Goal: Task Accomplishment & Management: Complete application form

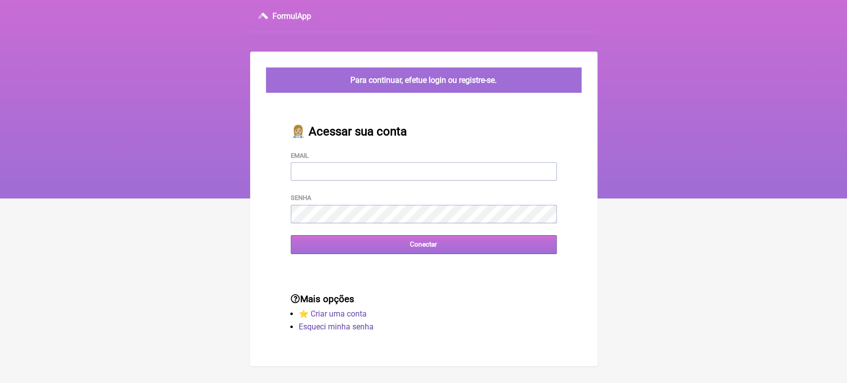
type input "vini_paschoal@yahoo.com.br"
click at [358, 247] on input "Conectar" at bounding box center [424, 244] width 266 height 18
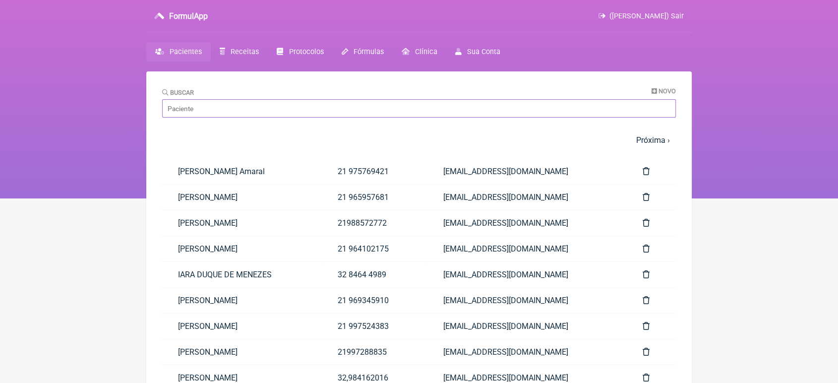
click at [265, 110] on input "Buscar" at bounding box center [419, 108] width 514 height 18
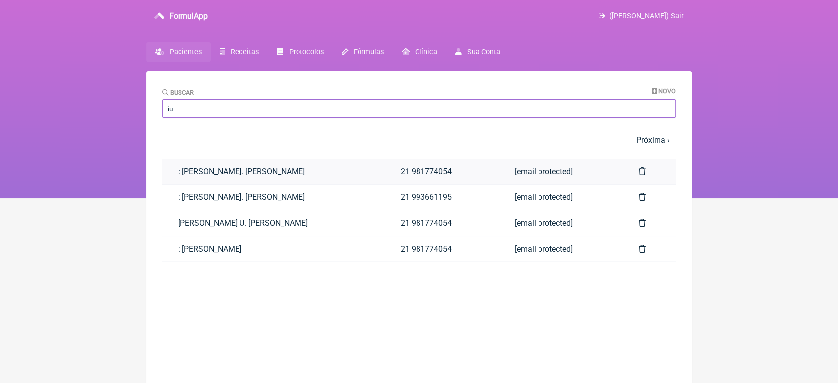
type input "iu"
click at [258, 182] on link ": IURI ALEXANDER U. CORREA DA SILVA" at bounding box center [273, 171] width 223 height 25
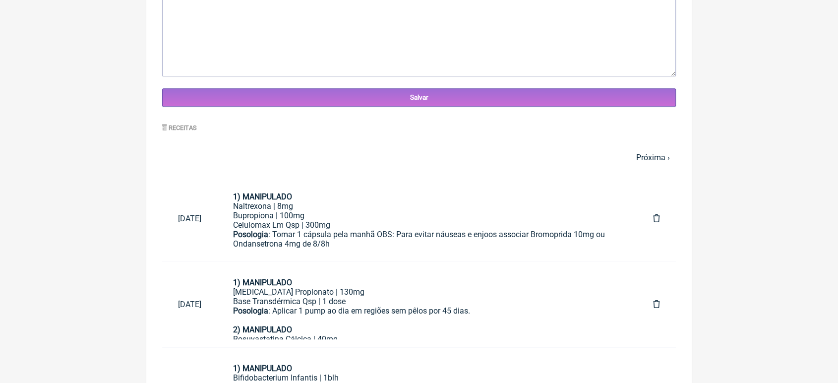
scroll to position [378, 0]
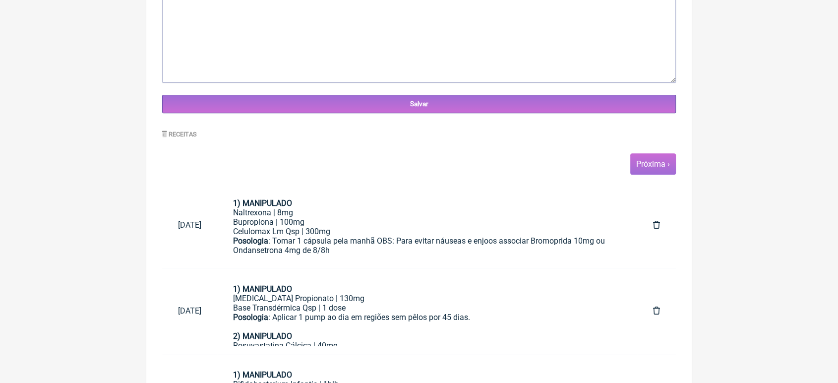
click at [657, 174] on span "Próxima ›" at bounding box center [654, 163] width 46 height 21
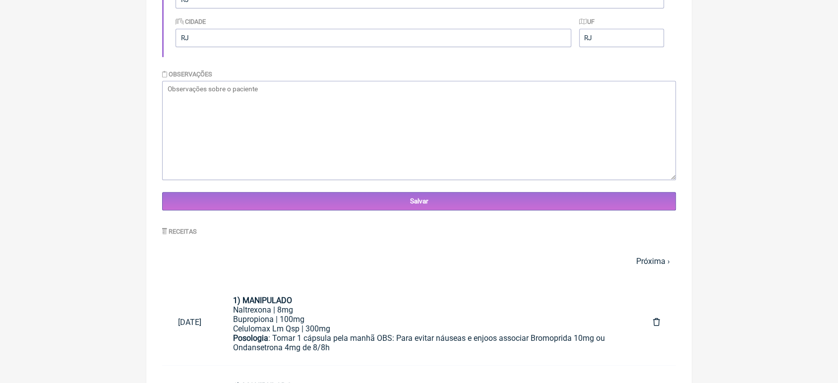
scroll to position [282, 0]
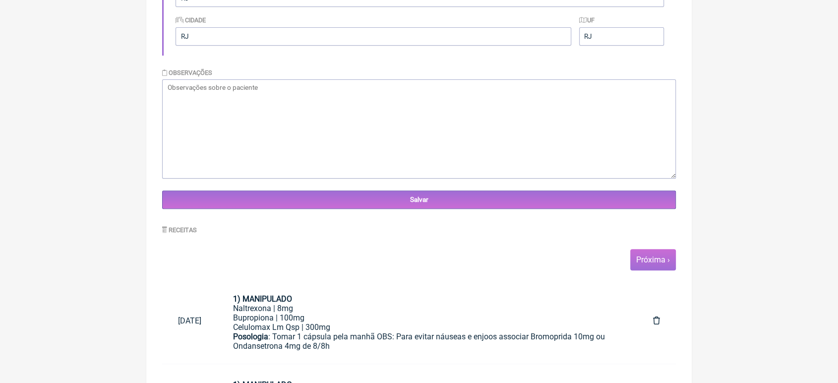
click at [650, 261] on link "Próxima ›" at bounding box center [653, 259] width 34 height 9
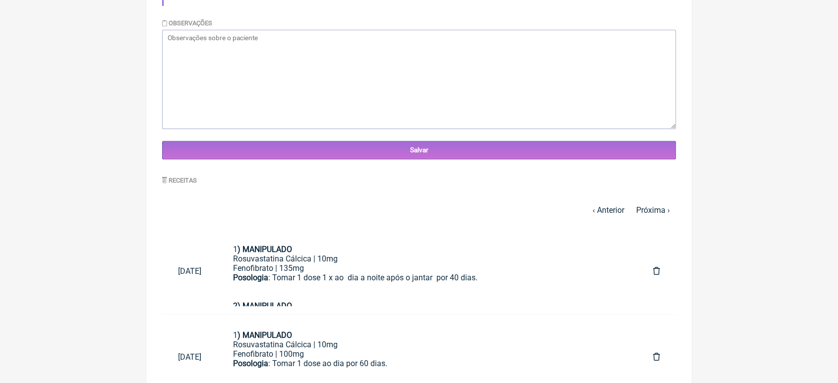
scroll to position [355, 0]
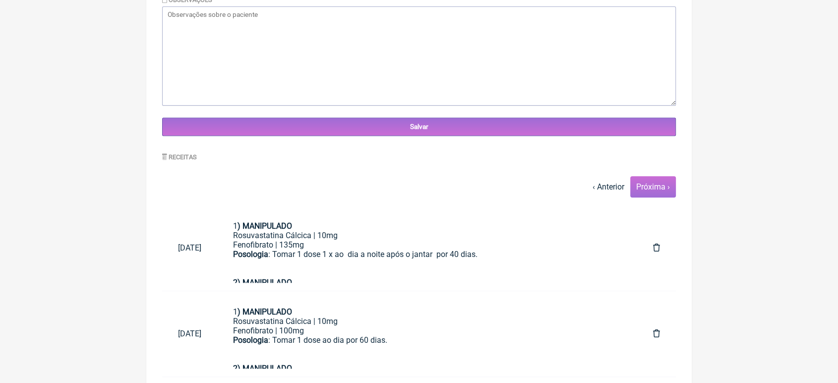
click at [659, 191] on link "Próxima ›" at bounding box center [653, 186] width 34 height 9
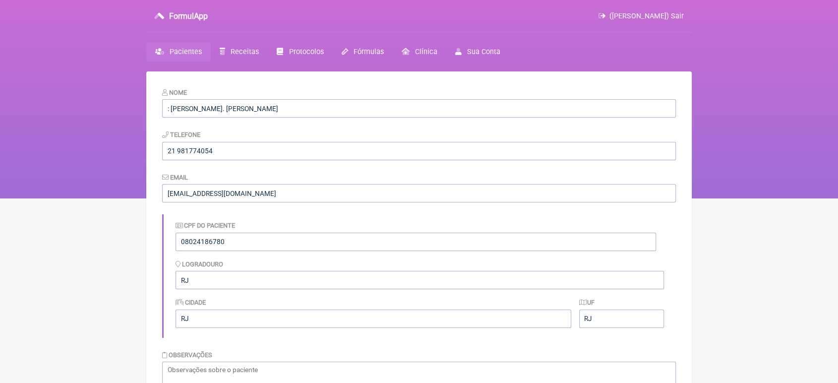
scroll to position [282, 0]
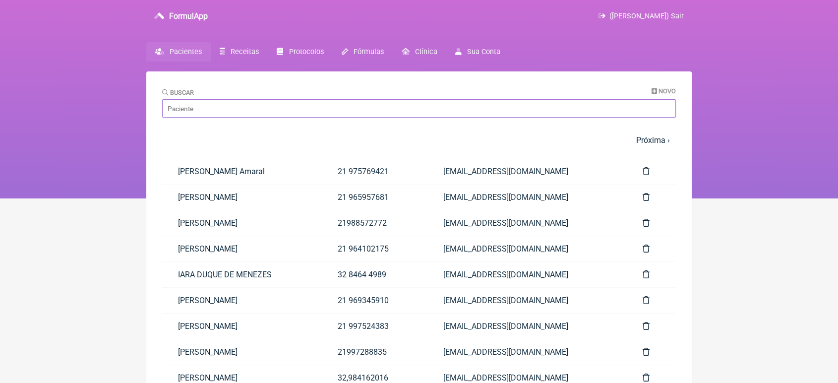
click at [248, 110] on input "Buscar" at bounding box center [419, 108] width 514 height 18
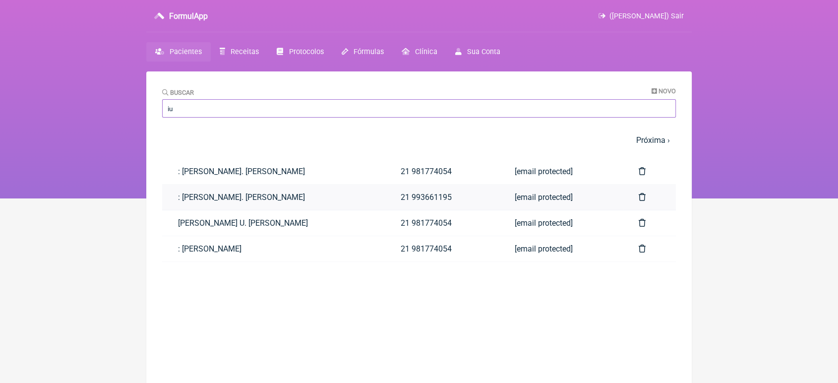
type input "iu"
click at [201, 193] on link ": IURI ALEXANDER U. CORREA DA SILVA" at bounding box center [273, 197] width 223 height 25
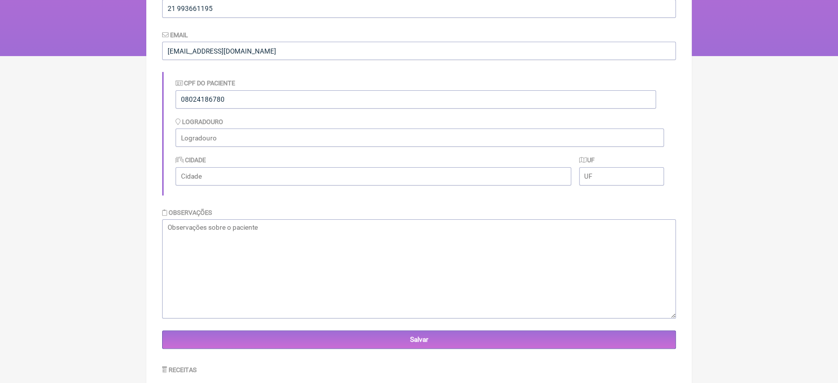
scroll to position [247, 0]
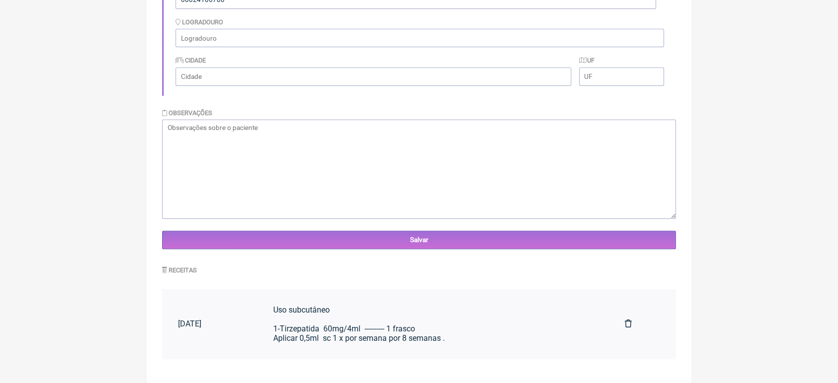
click at [396, 342] on div "Uso subcutâneo 1-Tirzepatida 60mg/4ml ---------- 1 frasco Aplicar 0,5ml sc 1 x …" at bounding box center [433, 324] width 320 height 38
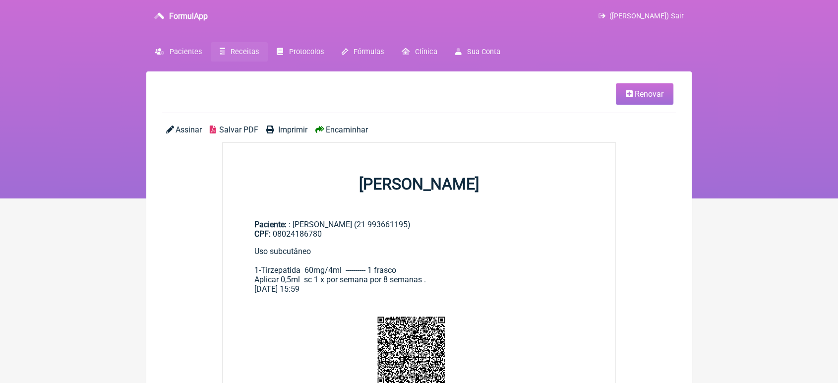
click at [640, 83] on link "Renovar" at bounding box center [645, 93] width 58 height 21
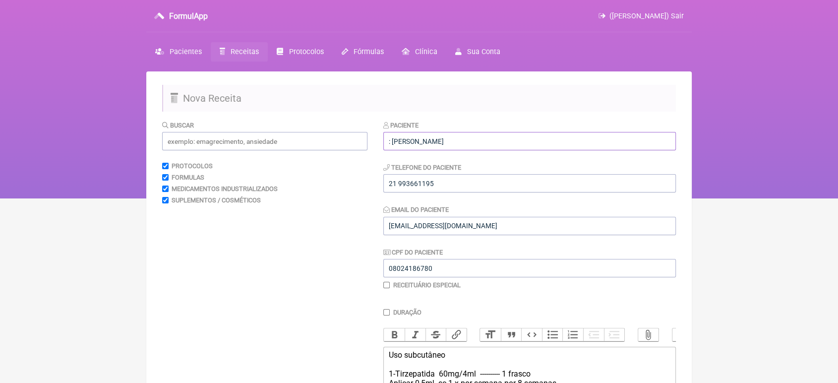
click at [566, 144] on input ": [PERSON_NAME]" at bounding box center [529, 141] width 293 height 18
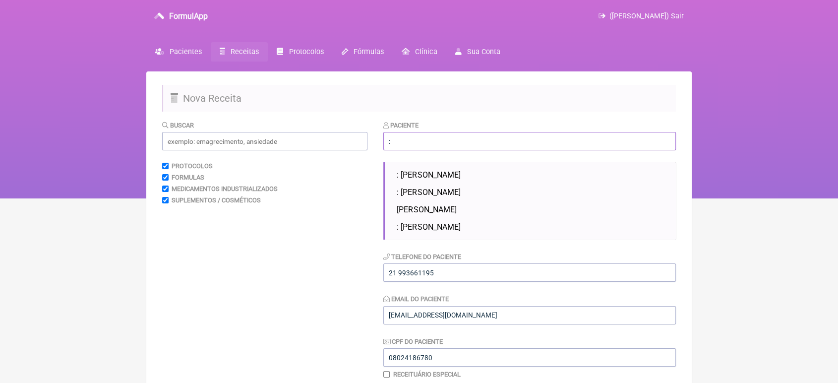
type input ":"
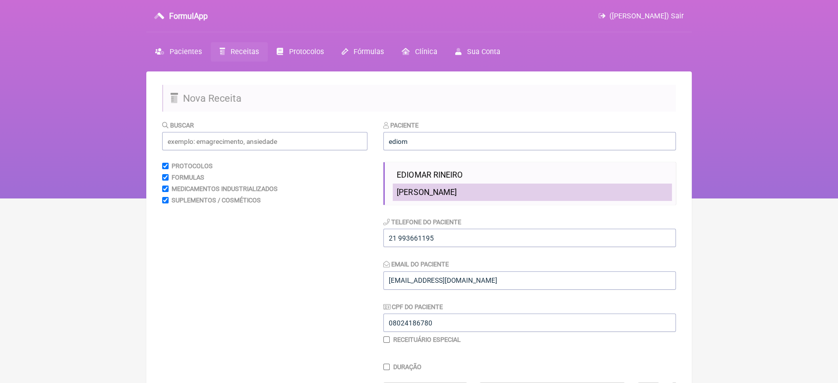
click at [496, 186] on li "[PERSON_NAME]" at bounding box center [532, 192] width 279 height 17
type input "[PERSON_NAME]"
type input "28 999090907"
type input "10928388727"
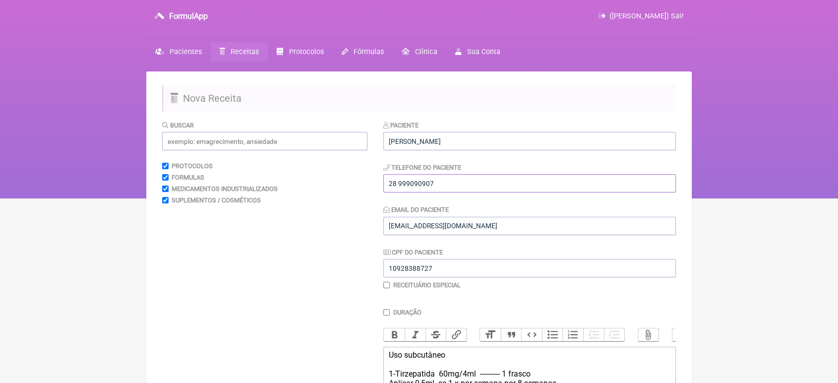
click at [460, 190] on input "28 999090907" at bounding box center [529, 183] width 293 height 18
type input "2"
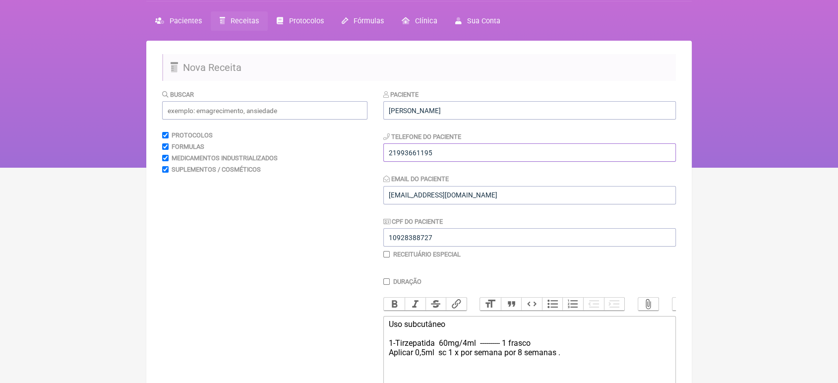
scroll to position [164, 0]
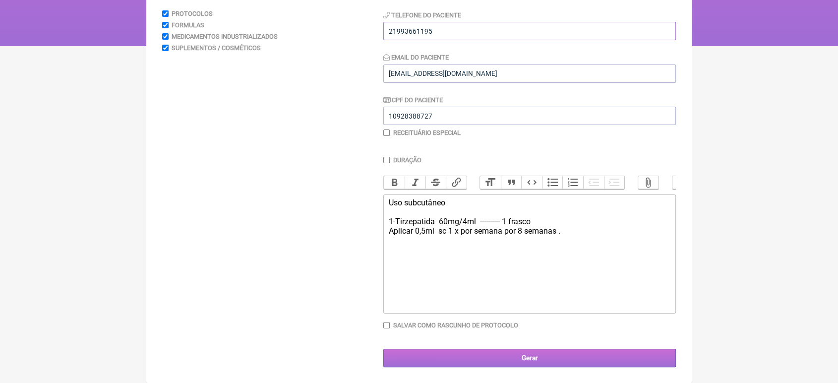
type input "21993661195"
click at [534, 360] on input "Gerar" at bounding box center [529, 358] width 293 height 18
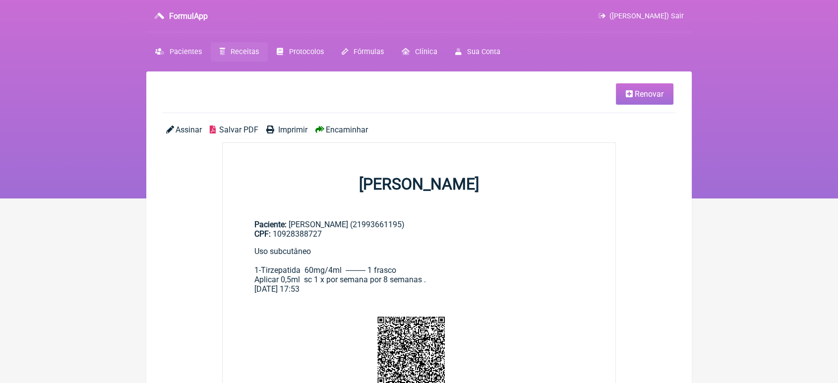
click at [343, 132] on span "Encaminhar" at bounding box center [347, 129] width 42 height 9
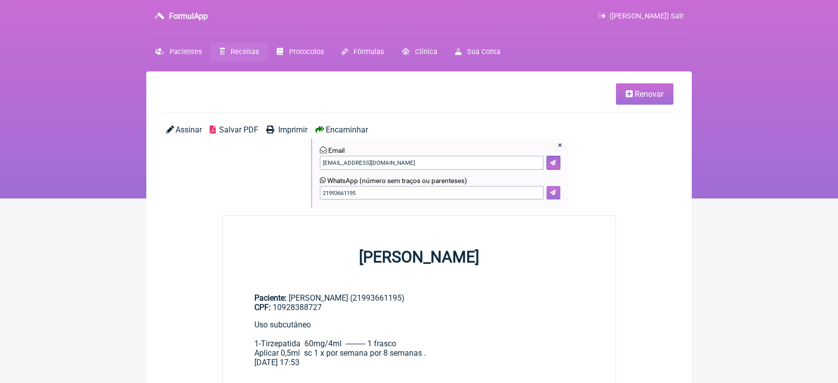
click at [552, 194] on icon at bounding box center [553, 193] width 6 height 6
